Goal: Task Accomplishment & Management: Complete application form

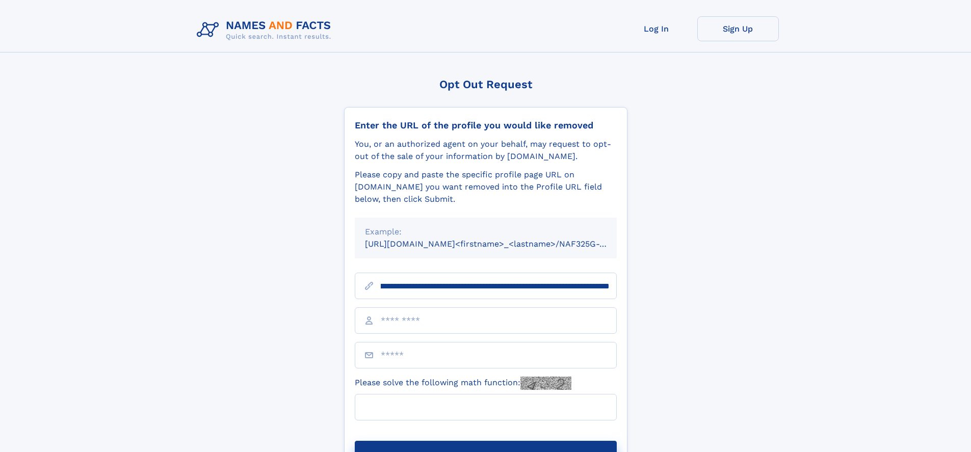
scroll to position [0, 112]
type input "**********"
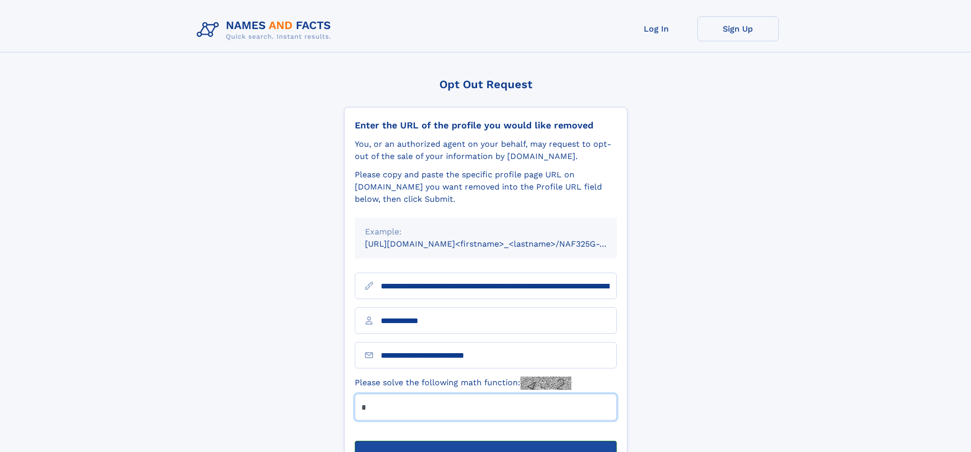
type input "*"
click at [485, 441] on button "Submit Opt Out Request" at bounding box center [486, 457] width 262 height 33
